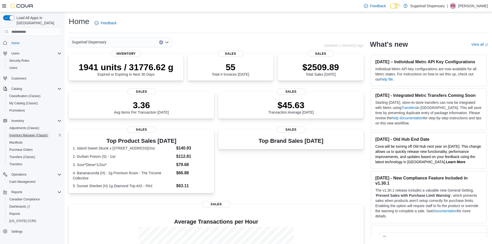
click at [26, 133] on span "Inventory Manager (Classic)" at bounding box center [28, 135] width 39 height 4
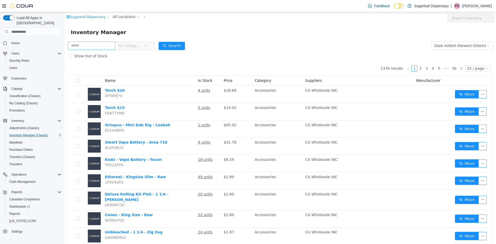
click at [104, 49] on input "text" at bounding box center [91, 46] width 47 height 8
type input "******"
click at [170, 47] on button "Search" at bounding box center [172, 46] width 26 height 8
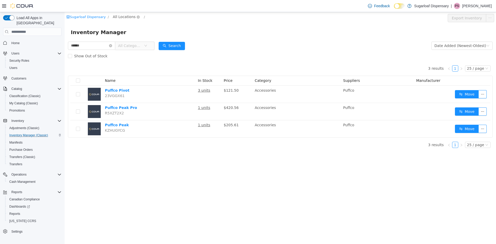
click at [123, 16] on span "All Locations" at bounding box center [124, 17] width 23 height 6
click at [131, 44] on span "[STREET_ADDRESS]" at bounding box center [138, 45] width 36 height 4
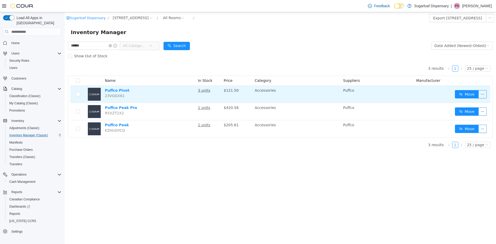
click at [74, 95] on td at bounding box center [78, 94] width 16 height 17
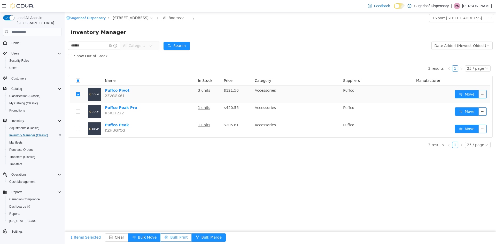
click at [172, 237] on button "Bulk Print" at bounding box center [176, 238] width 31 height 8
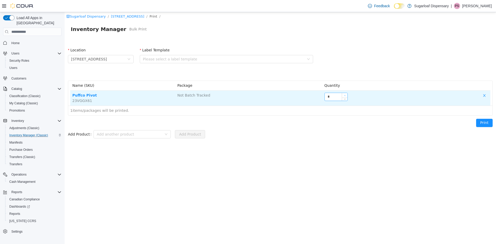
click at [345, 93] on span "Increase Value" at bounding box center [344, 95] width 5 height 5
type input "*"
click at [345, 93] on span "Increase Value" at bounding box center [344, 95] width 5 height 5
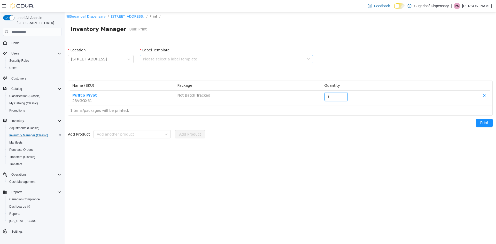
click at [179, 58] on div "Please select a label template" at bounding box center [224, 59] width 162 height 5
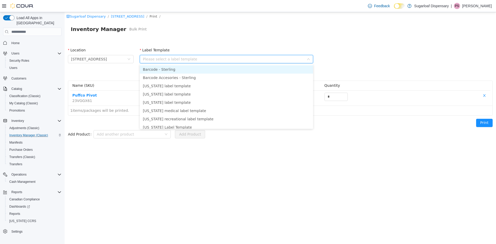
click at [170, 71] on li "Barcode - Sterling" at bounding box center [226, 69] width 173 height 8
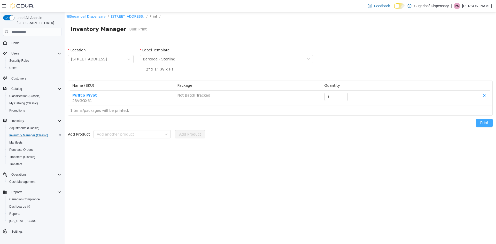
click at [482, 125] on button "Print" at bounding box center [484, 123] width 17 height 8
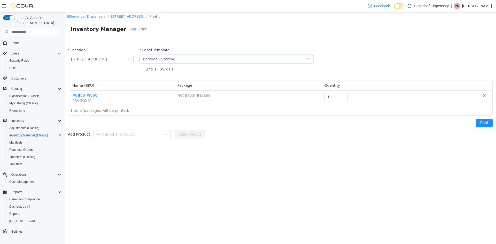
click at [176, 58] on div "Please select a label template Barcode - Sterling" at bounding box center [225, 59] width 164 height 8
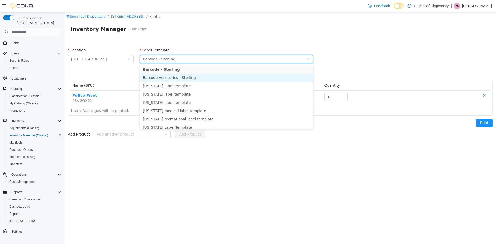
click at [183, 78] on li "Barcode Accesories - Sterling" at bounding box center [226, 78] width 173 height 8
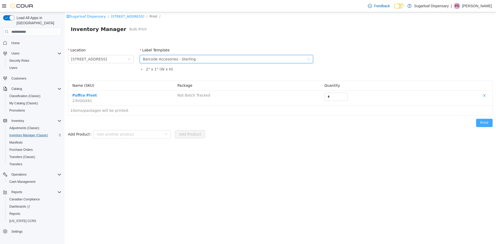
click at [482, 123] on button "Print" at bounding box center [484, 123] width 17 height 8
